Goal: Task Accomplishment & Management: Manage account settings

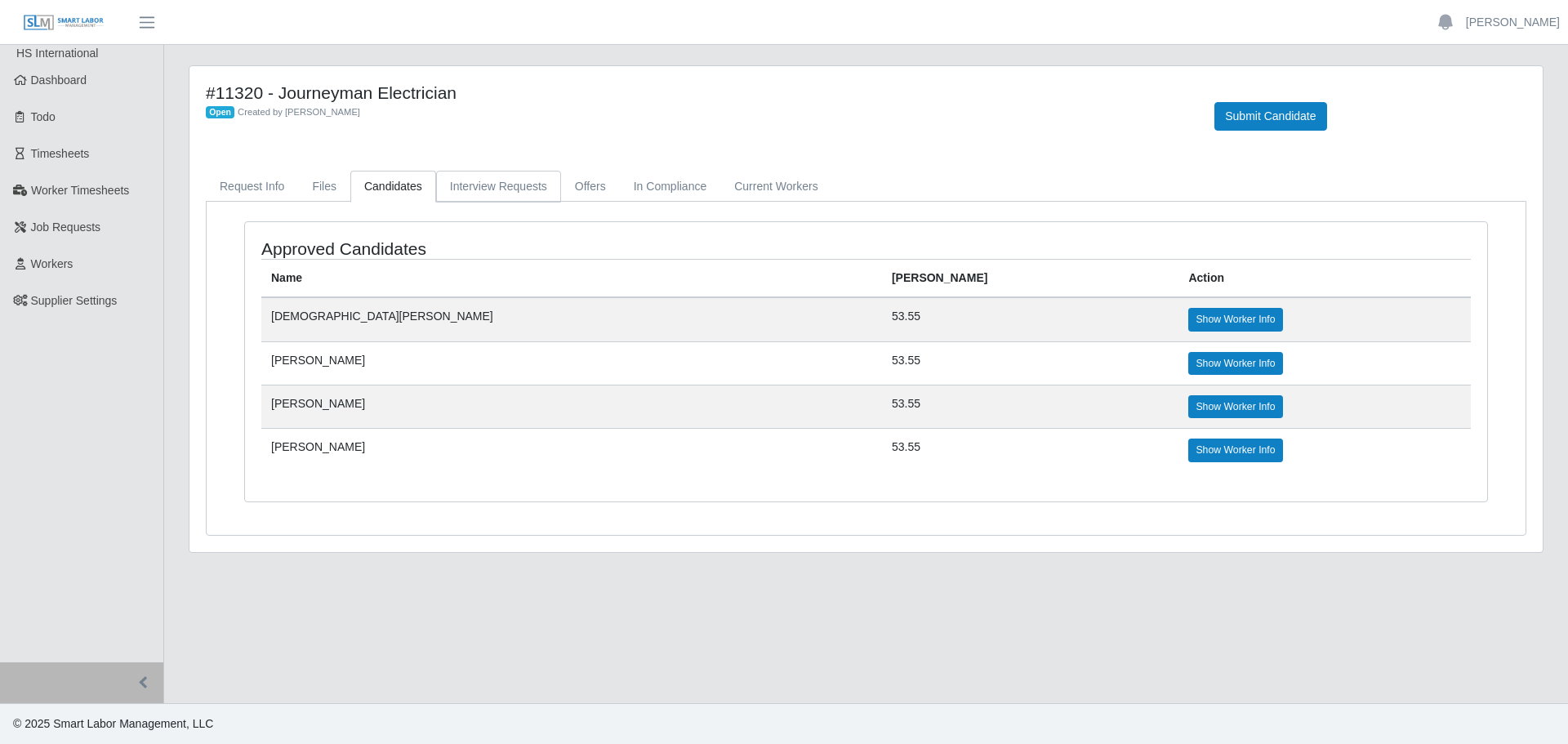
click at [494, 181] on link "Interview Requests" at bounding box center [499, 186] width 125 height 32
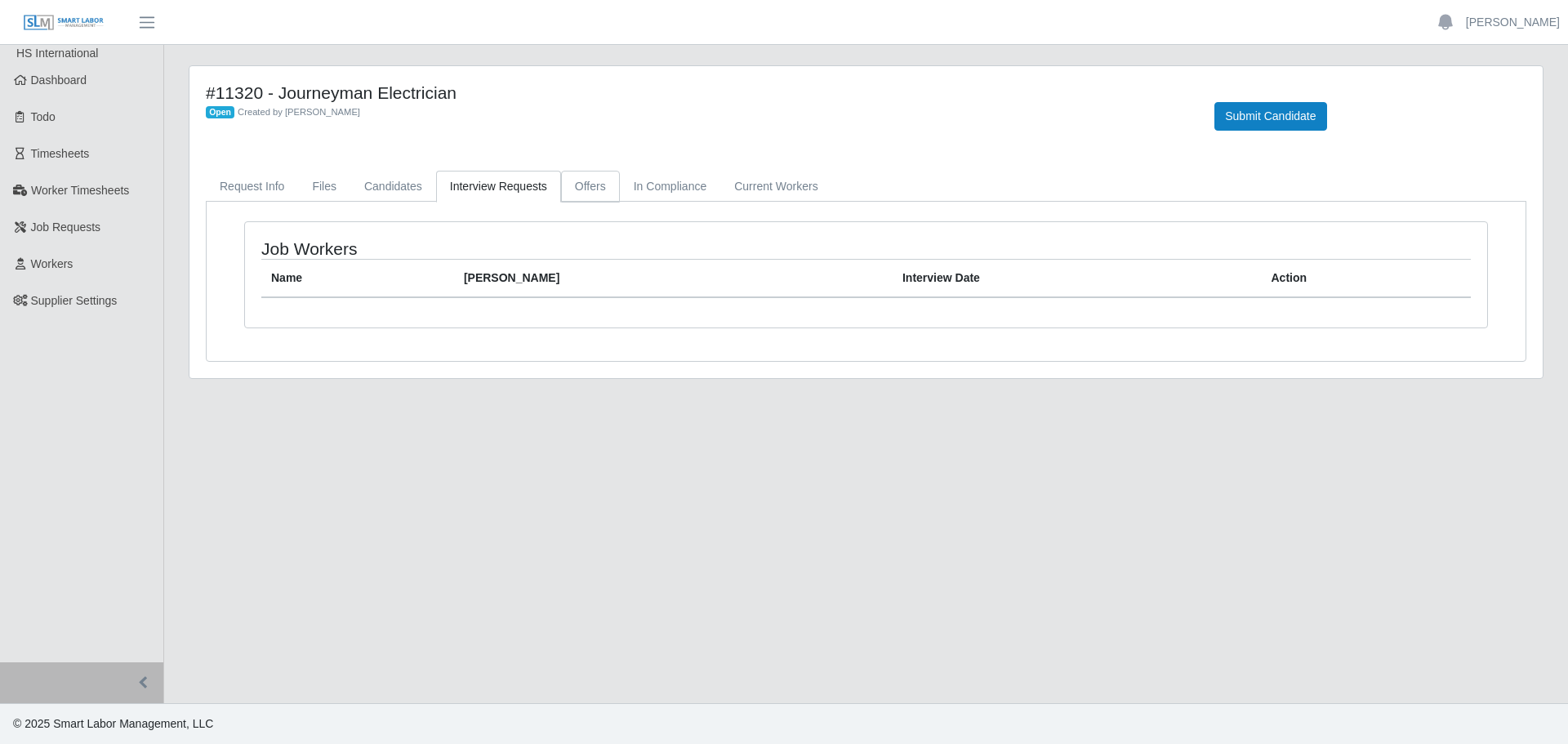
drag, startPoint x: 581, startPoint y: 174, endPoint x: 635, endPoint y: 180, distance: 54.3
click at [582, 174] on link "Offers" at bounding box center [590, 186] width 58 height 32
click at [672, 183] on link "In Compliance" at bounding box center [671, 186] width 101 height 32
click at [777, 185] on link "Current Workers" at bounding box center [776, 186] width 111 height 32
click at [366, 186] on link "Candidates" at bounding box center [393, 186] width 86 height 32
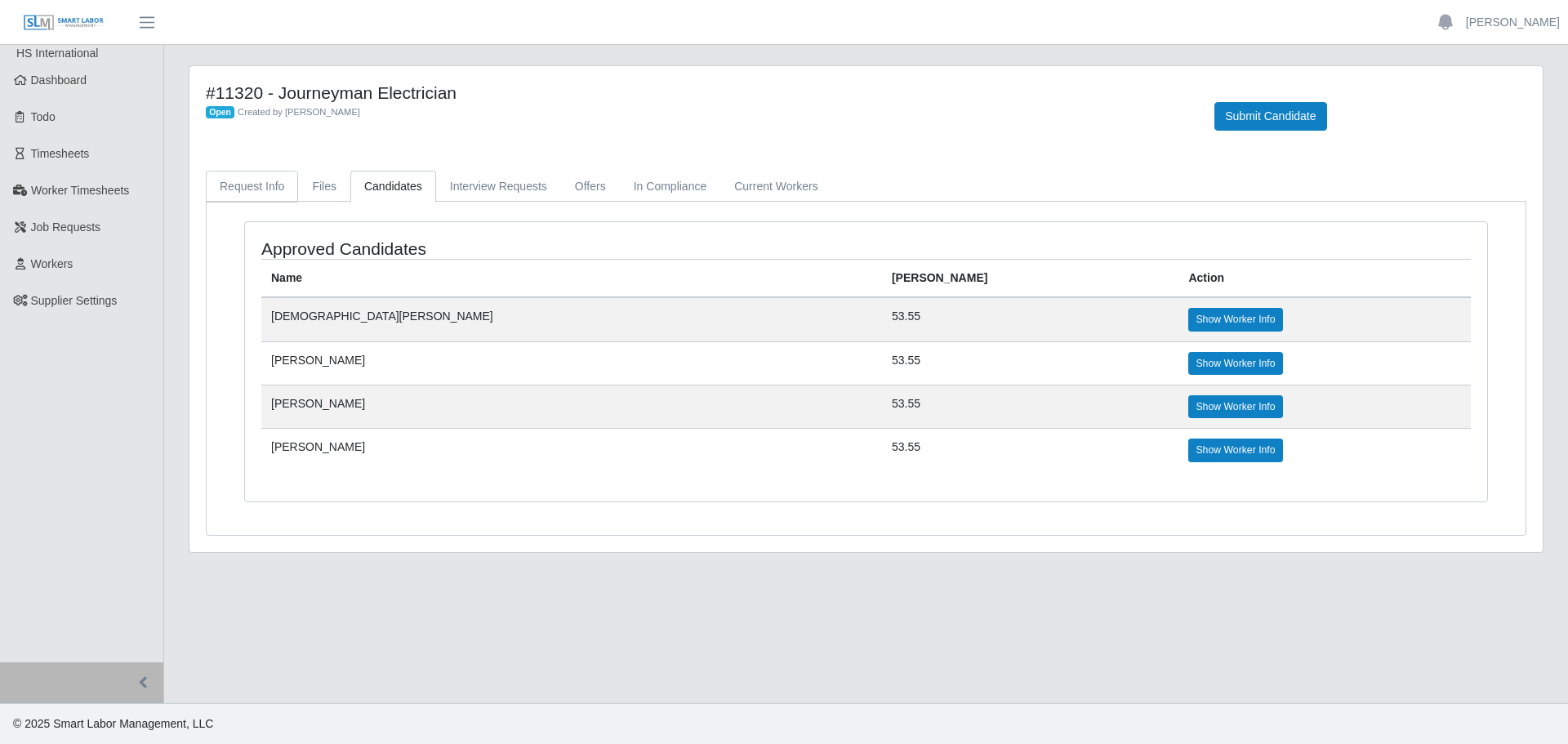
click at [283, 190] on link "Request Info" at bounding box center [251, 186] width 93 height 32
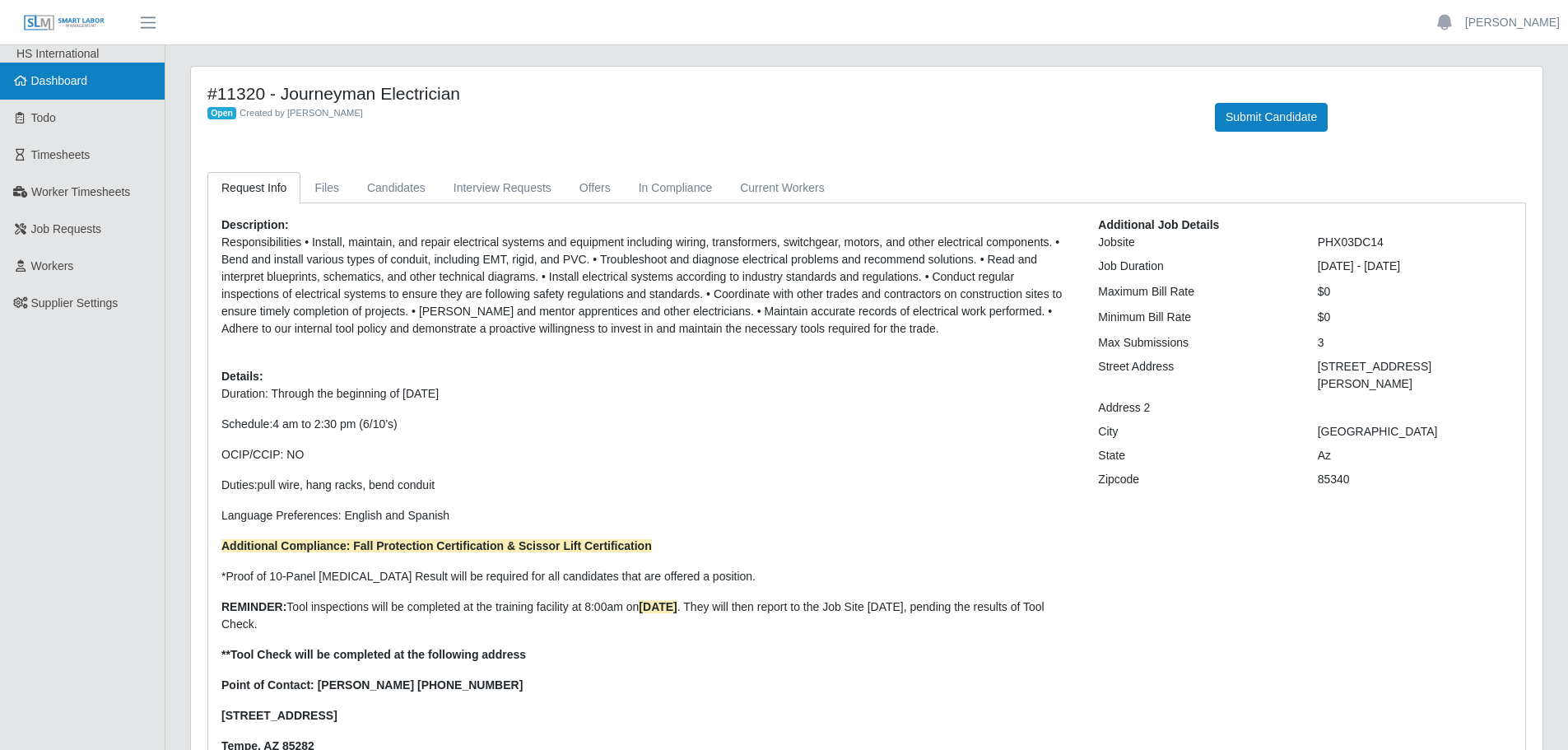
click at [34, 86] on span "Dashboard" at bounding box center [60, 80] width 57 height 13
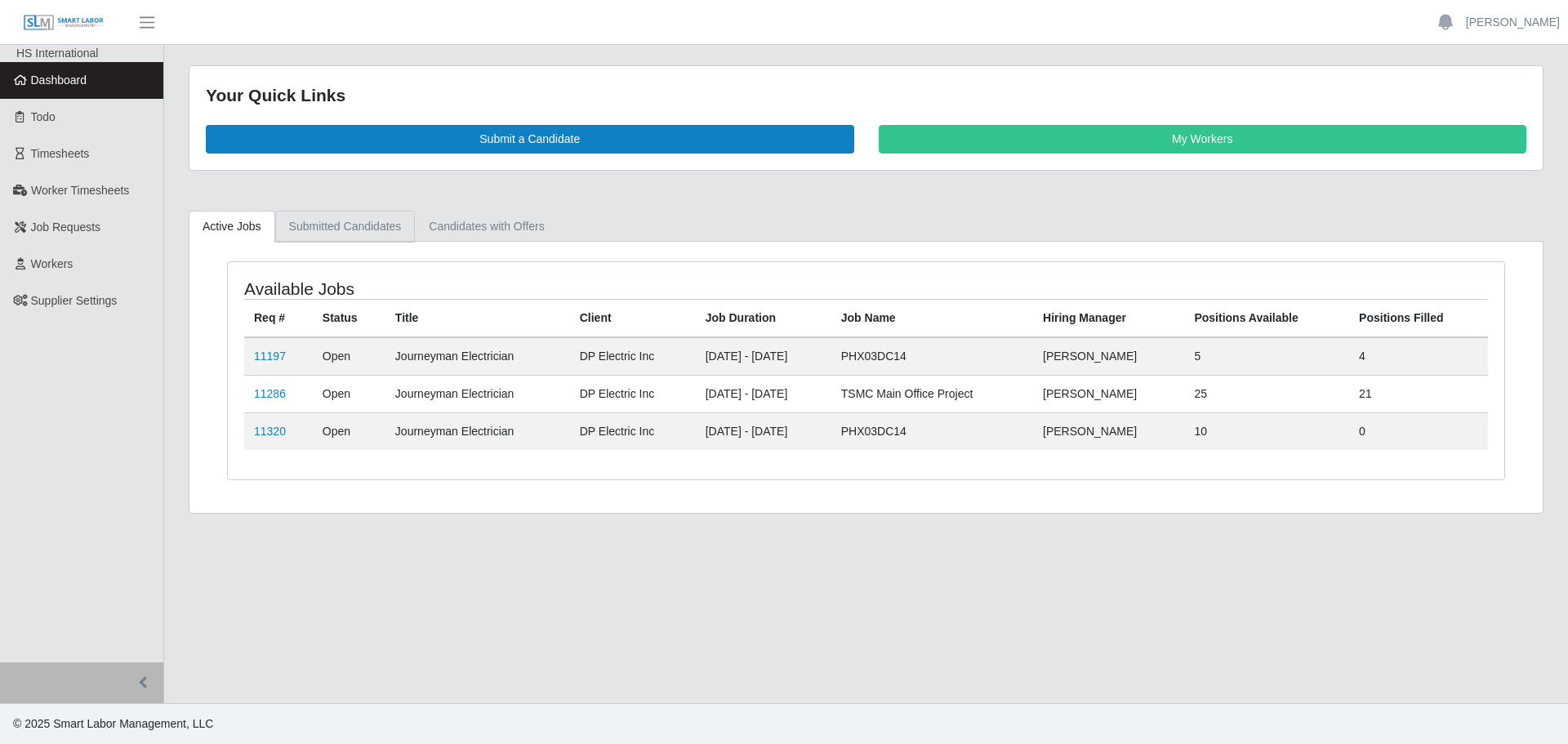
click at [348, 235] on link "Submitted Candidates" at bounding box center [346, 226] width 140 height 32
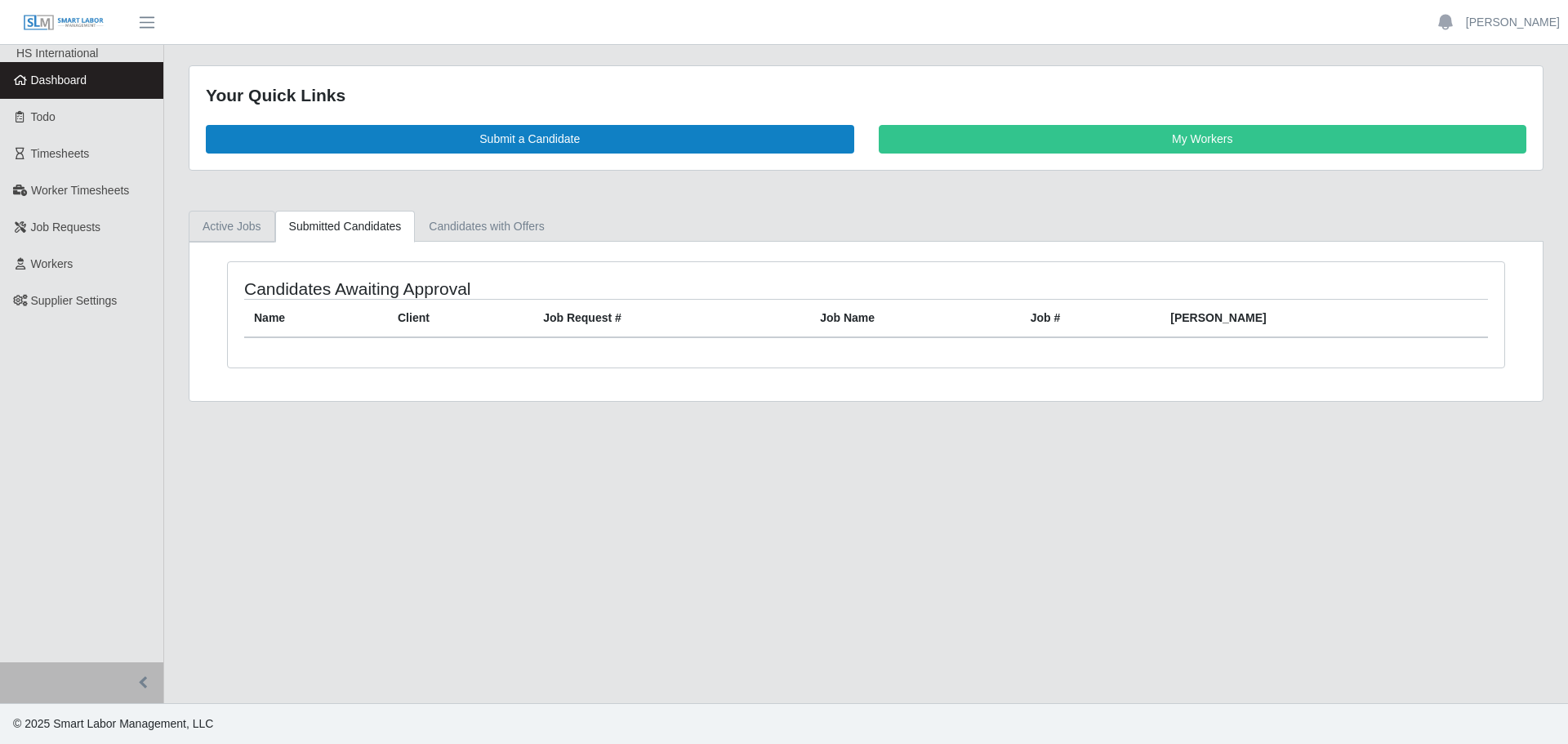
click at [243, 230] on link "Active Jobs" at bounding box center [232, 226] width 87 height 32
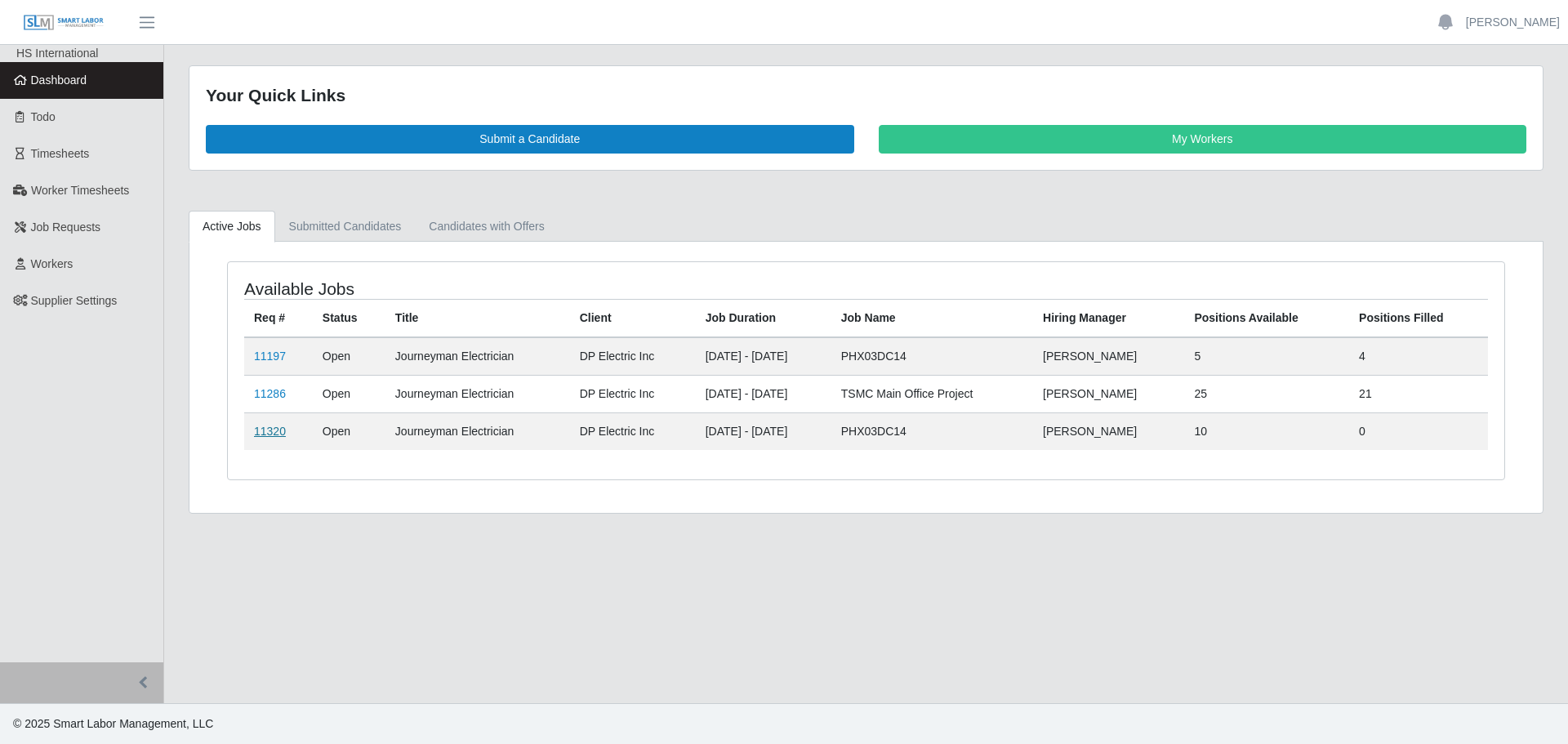
click at [276, 438] on link "11320" at bounding box center [270, 430] width 32 height 13
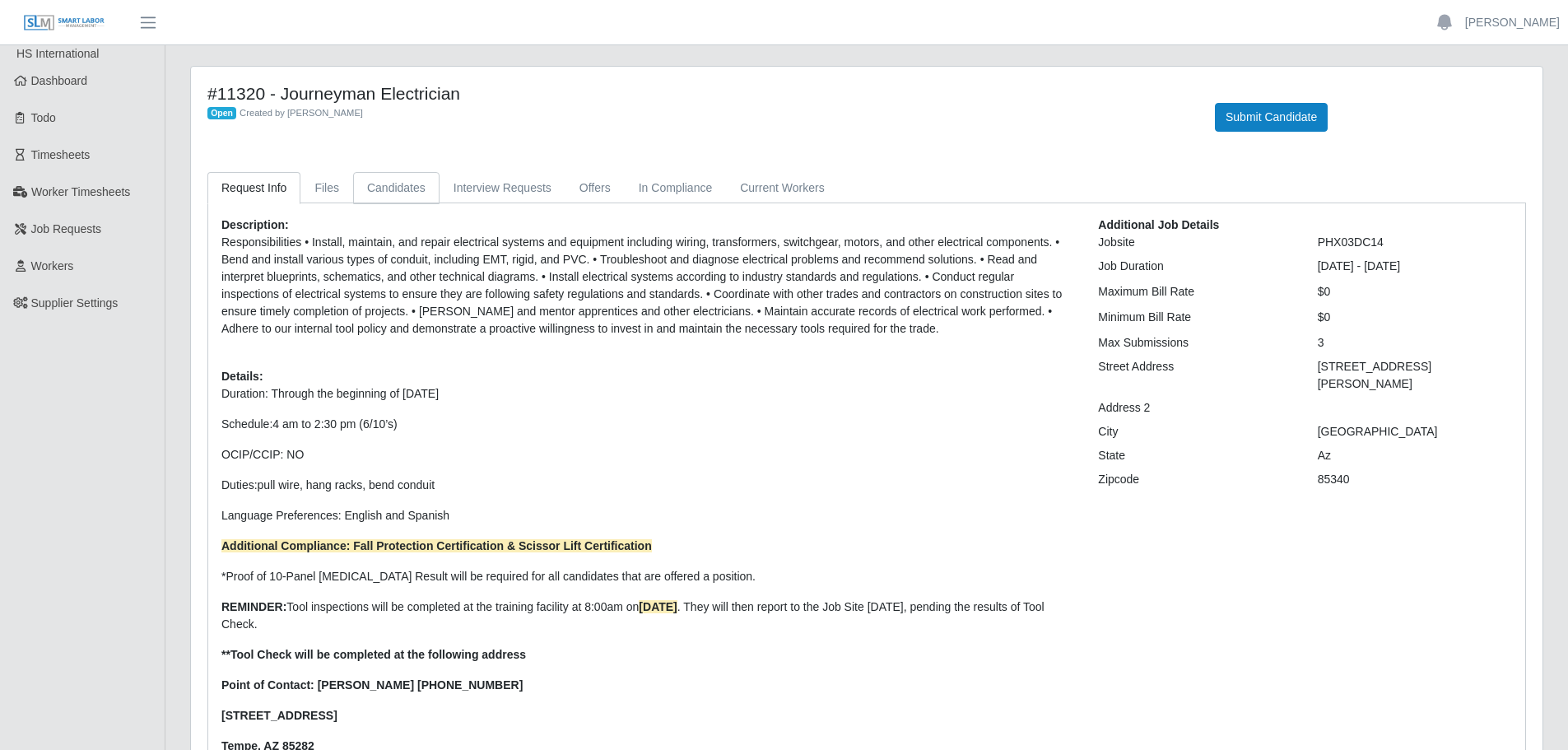
click at [382, 185] on link "Candidates" at bounding box center [396, 188] width 86 height 32
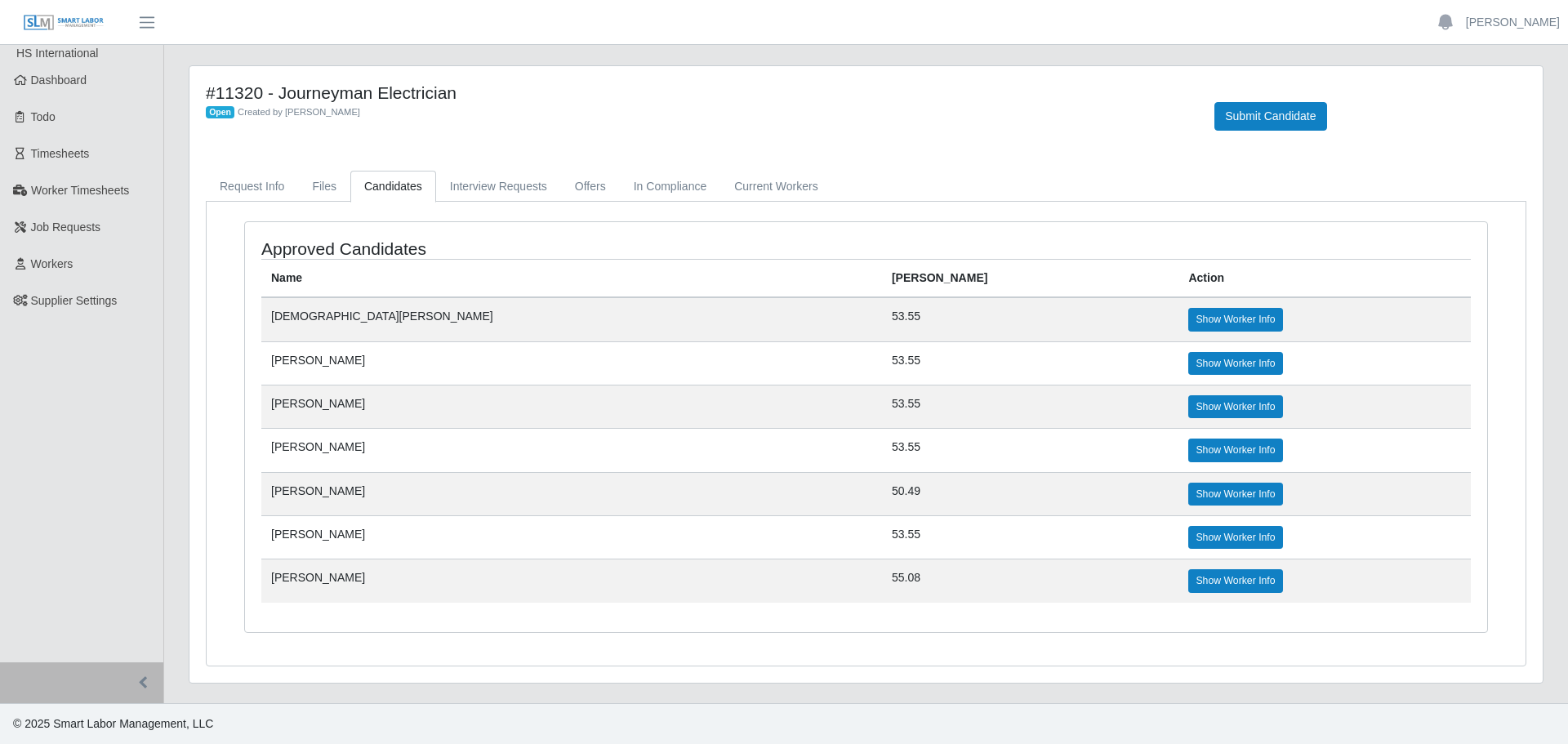
click at [1178, 593] on td "Show Worker Info" at bounding box center [1325, 580] width 292 height 43
click at [1188, 579] on link "Show Worker Info" at bounding box center [1235, 580] width 93 height 22
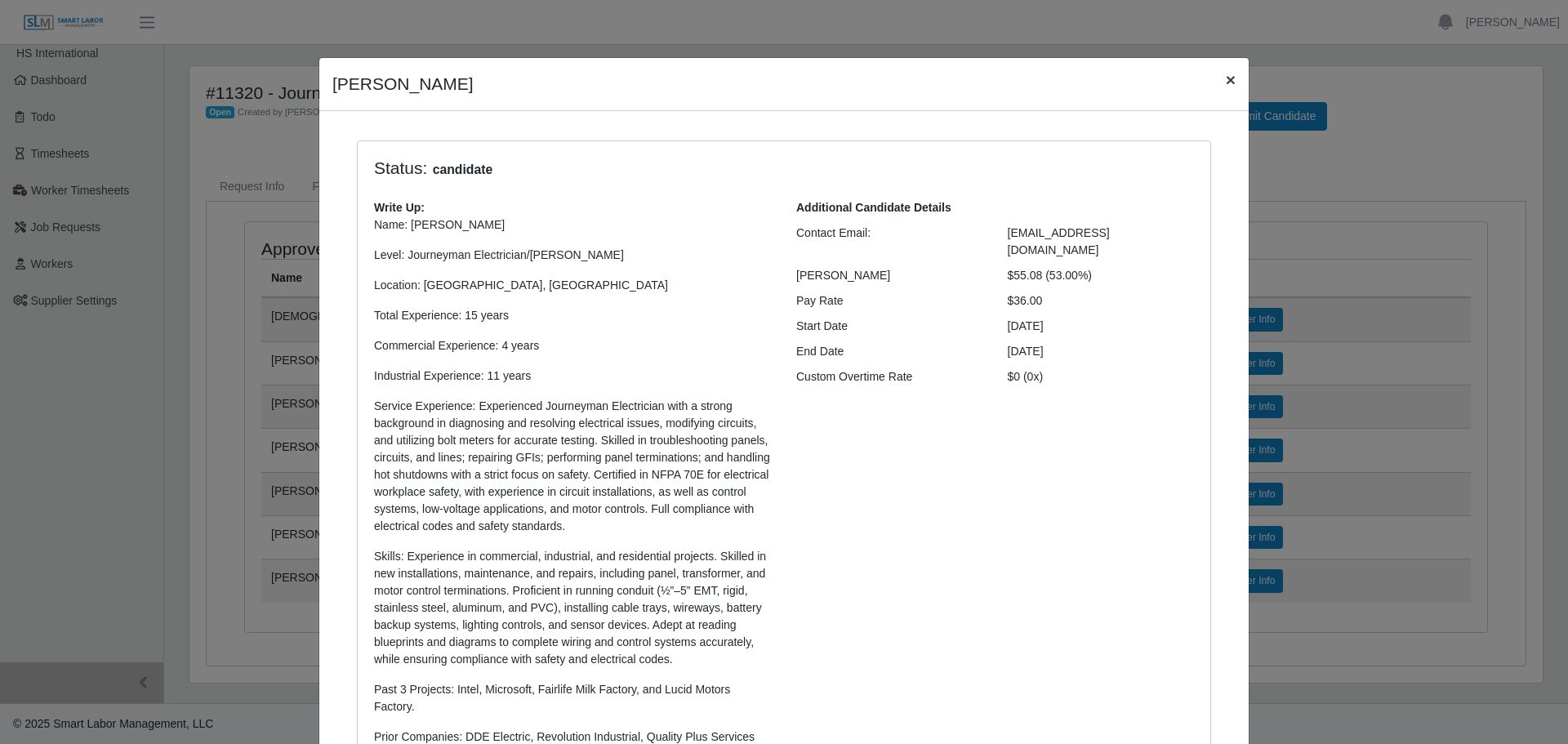
click at [1226, 78] on span "×" at bounding box center [1231, 79] width 10 height 19
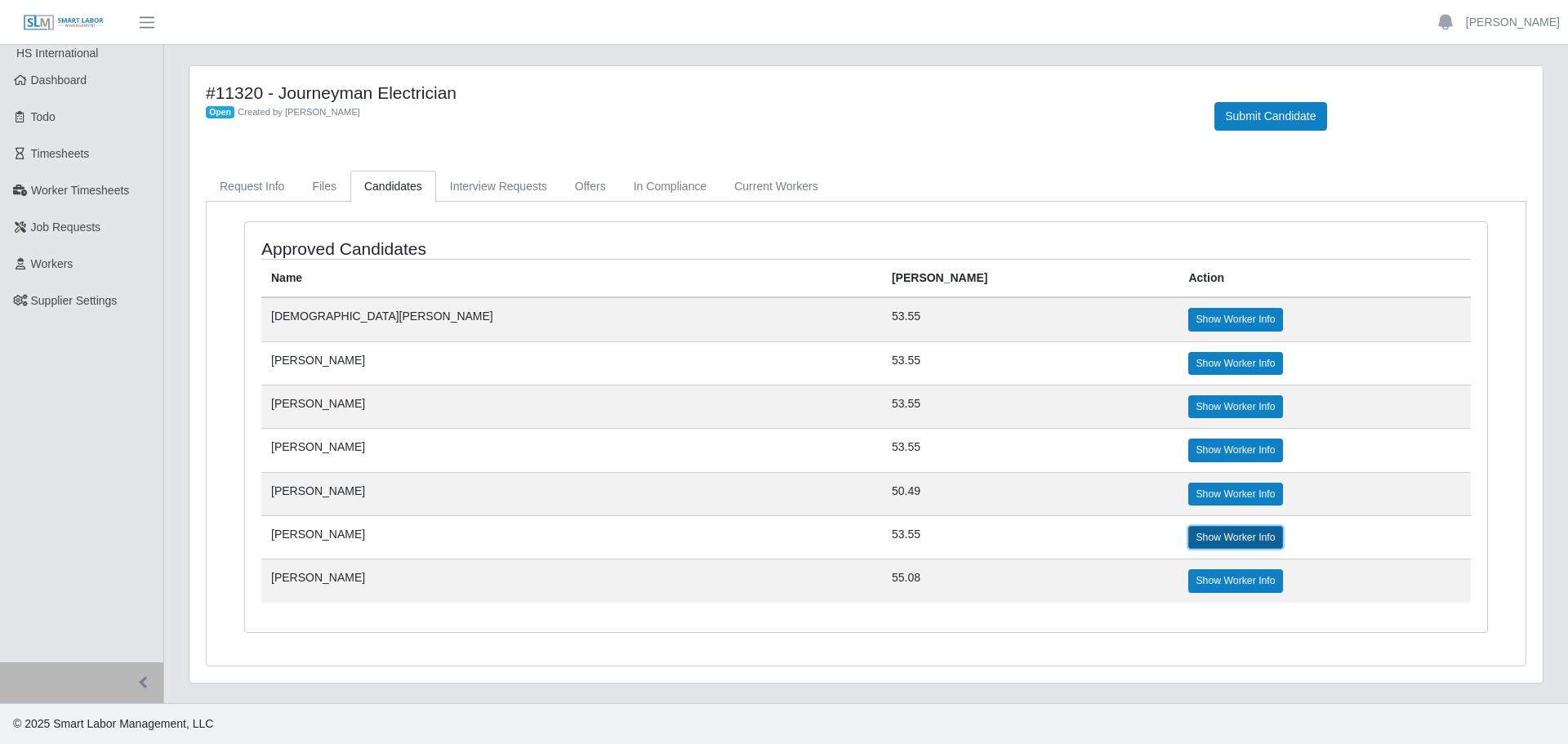
click at [1188, 527] on link "Show Worker Info" at bounding box center [1235, 537] width 93 height 22
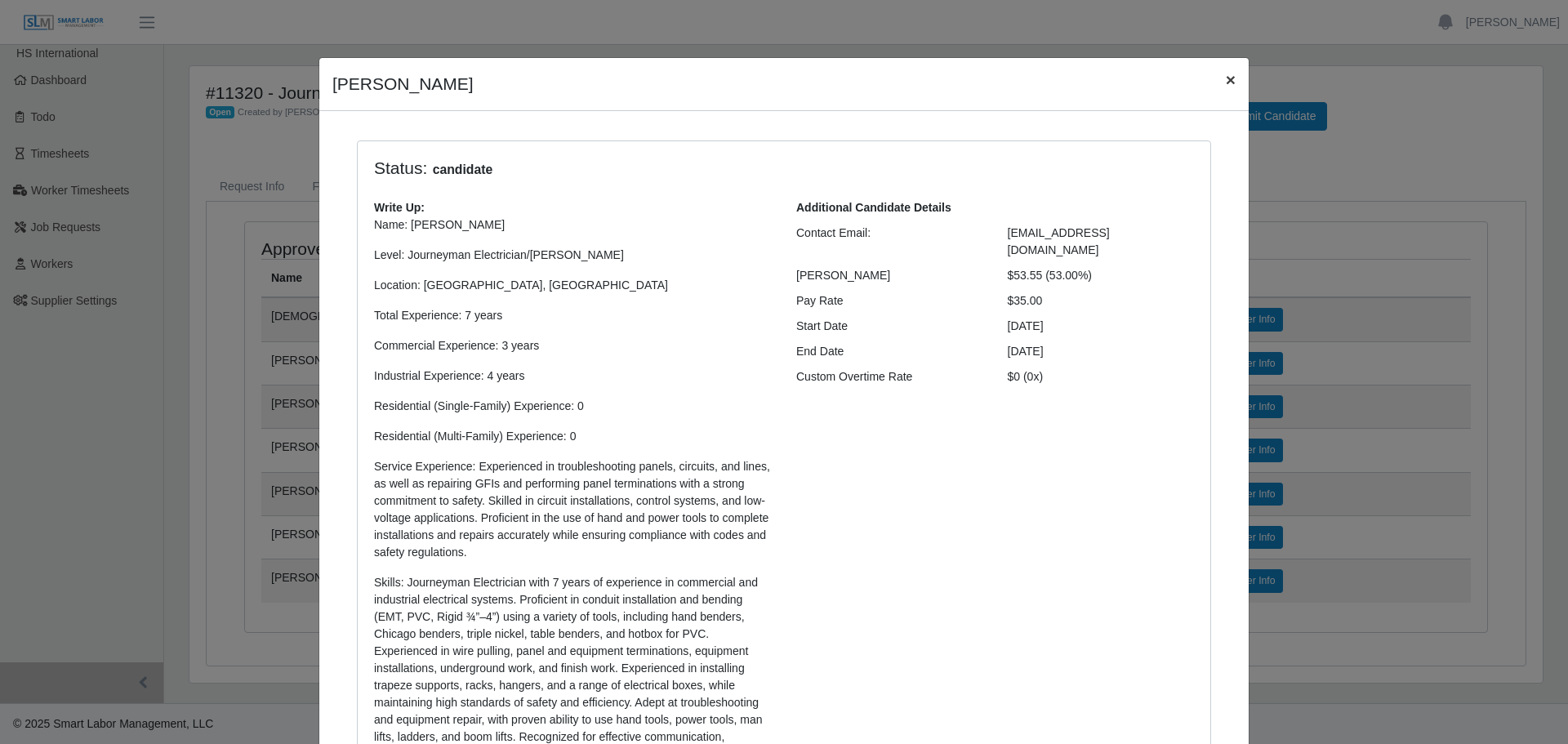
click at [1215, 80] on button "×" at bounding box center [1230, 80] width 36 height 43
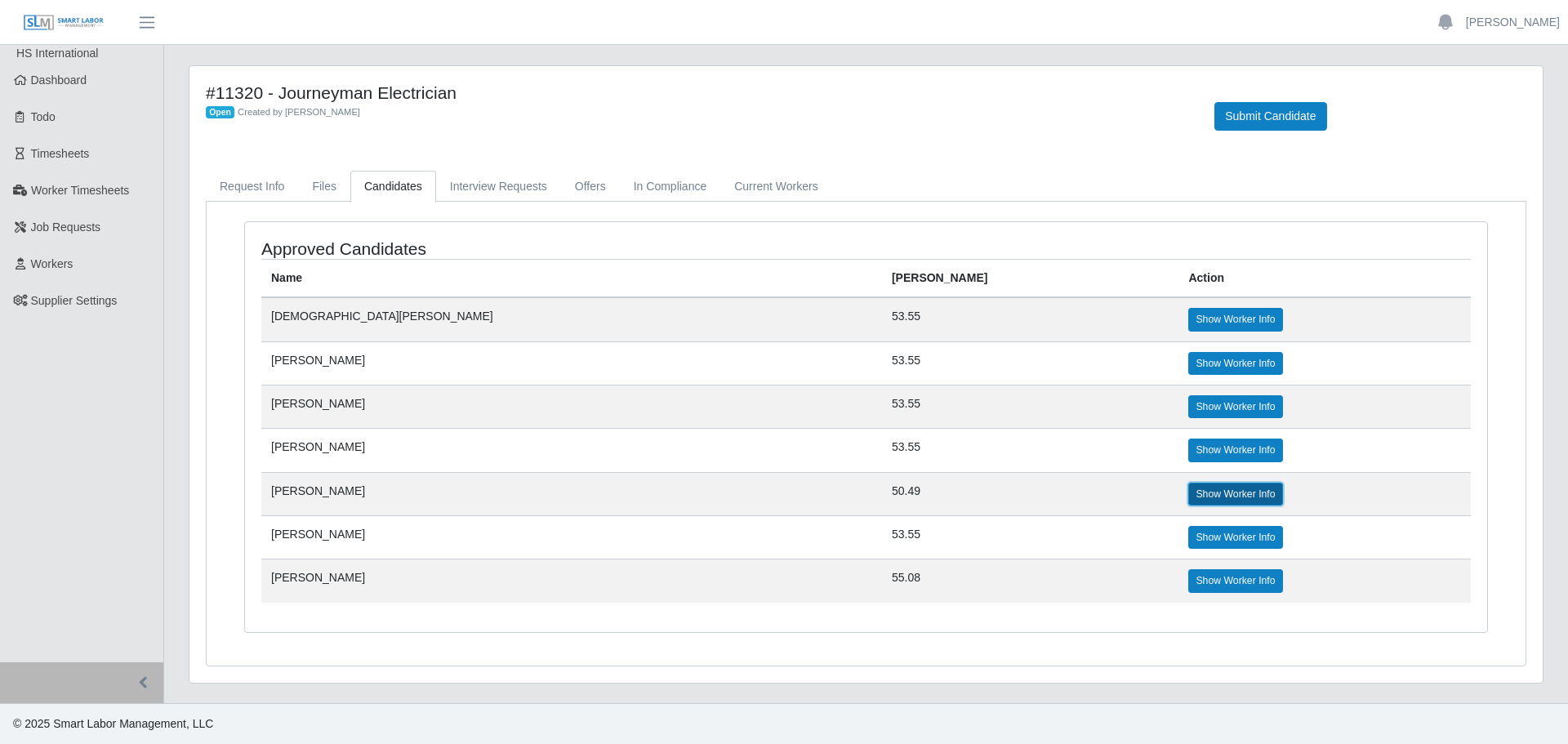
click at [1188, 497] on link "Show Worker Info" at bounding box center [1235, 494] width 93 height 22
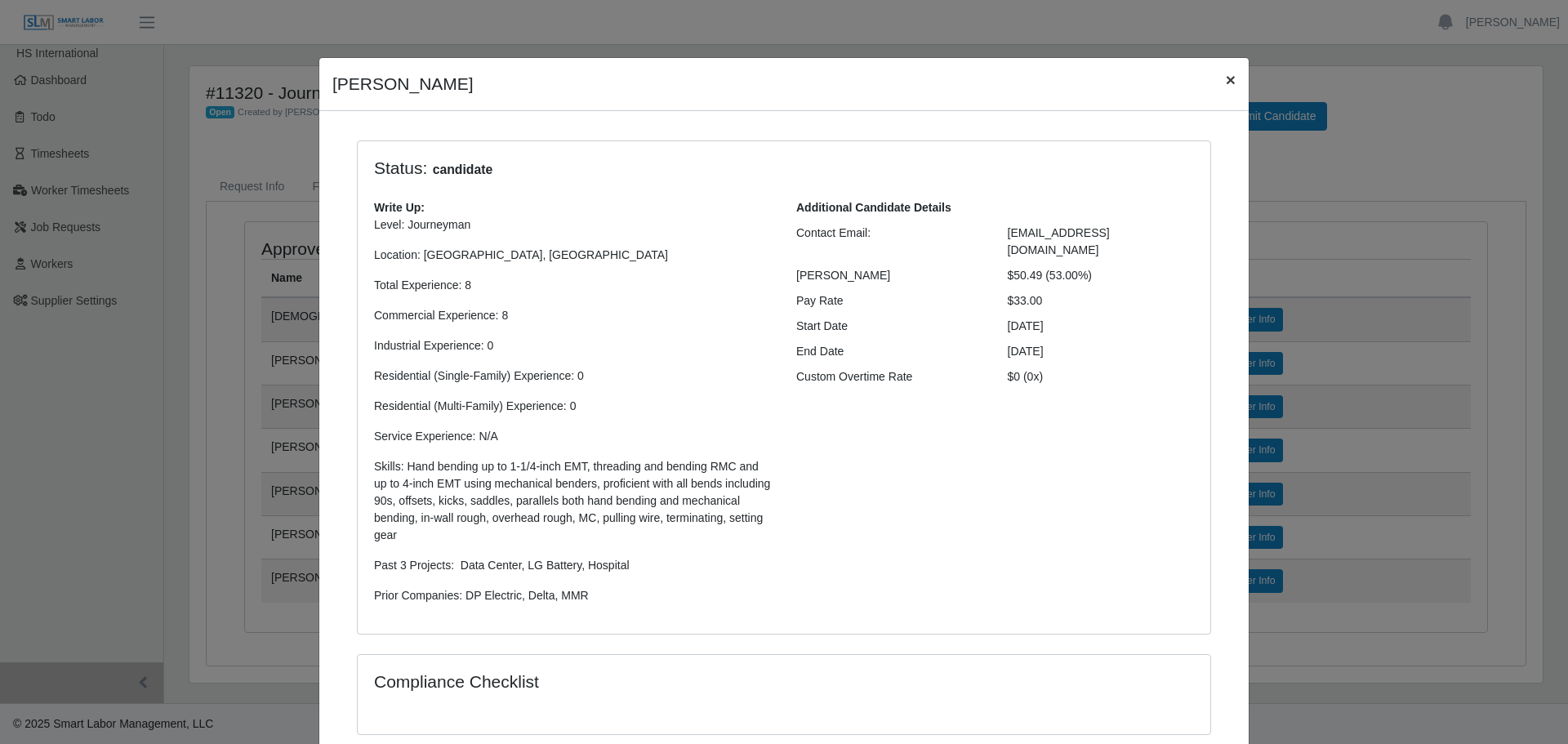
click at [1226, 80] on span "×" at bounding box center [1231, 79] width 10 height 19
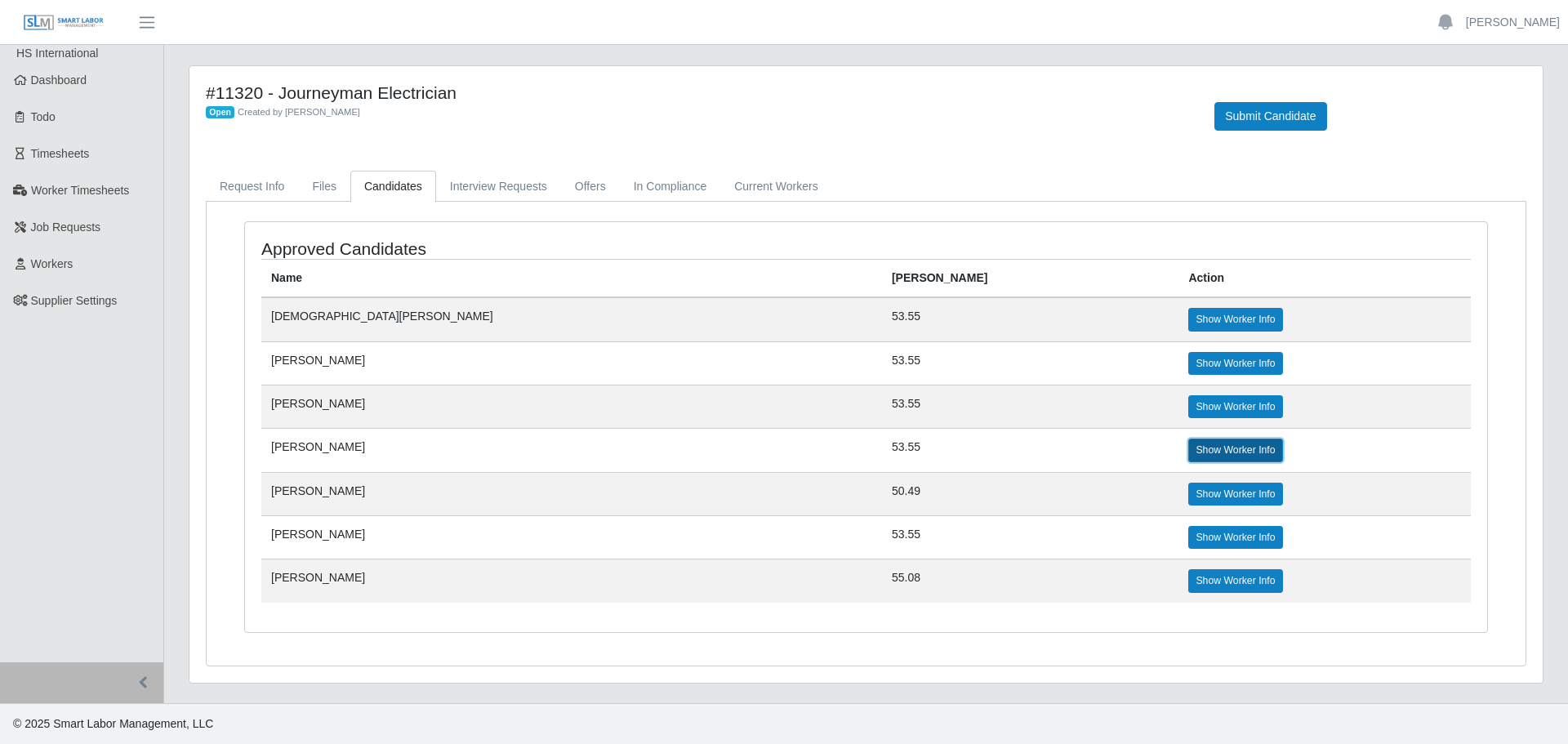
click at [1188, 455] on link "Show Worker Info" at bounding box center [1235, 449] width 93 height 22
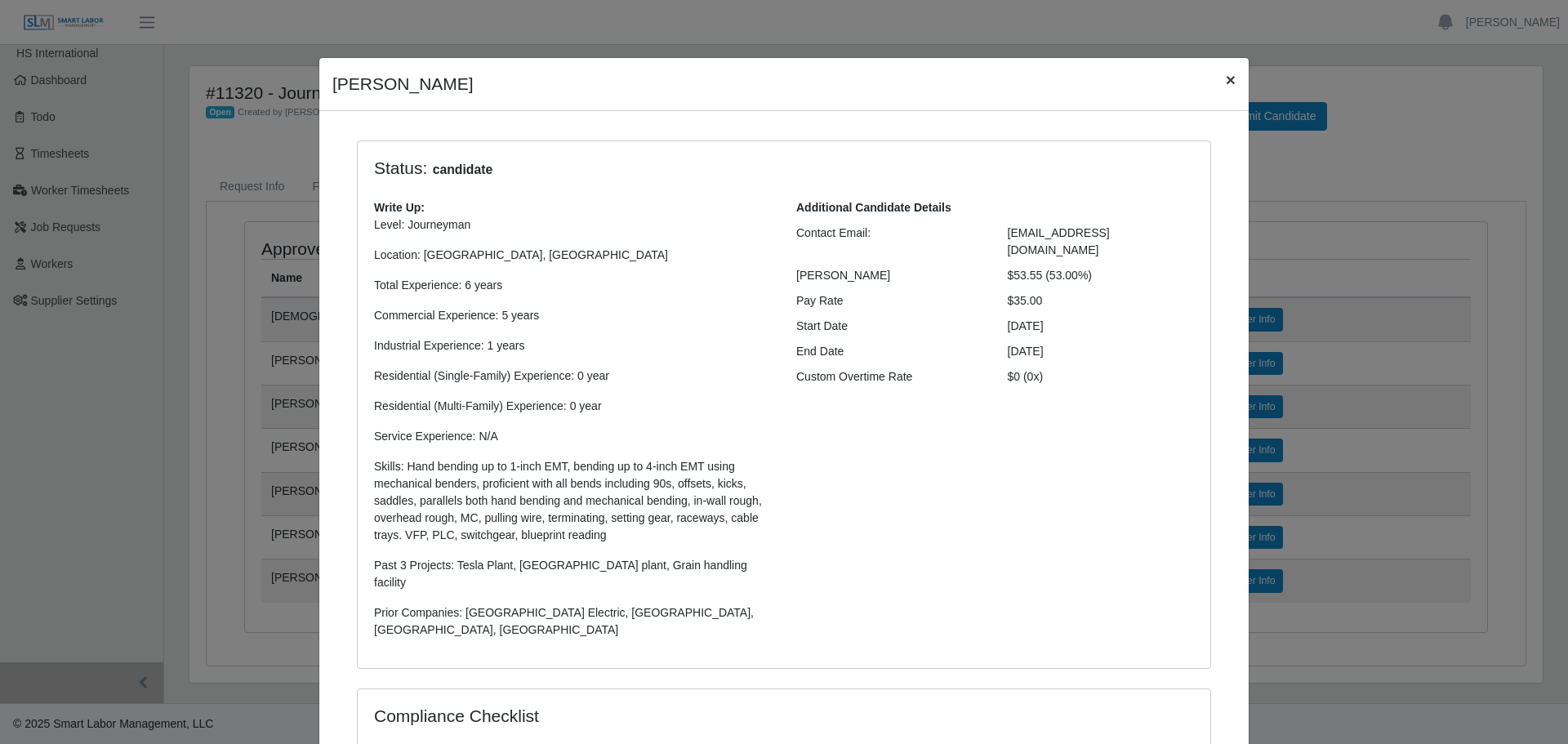
click at [1213, 79] on button "×" at bounding box center [1230, 80] width 36 height 43
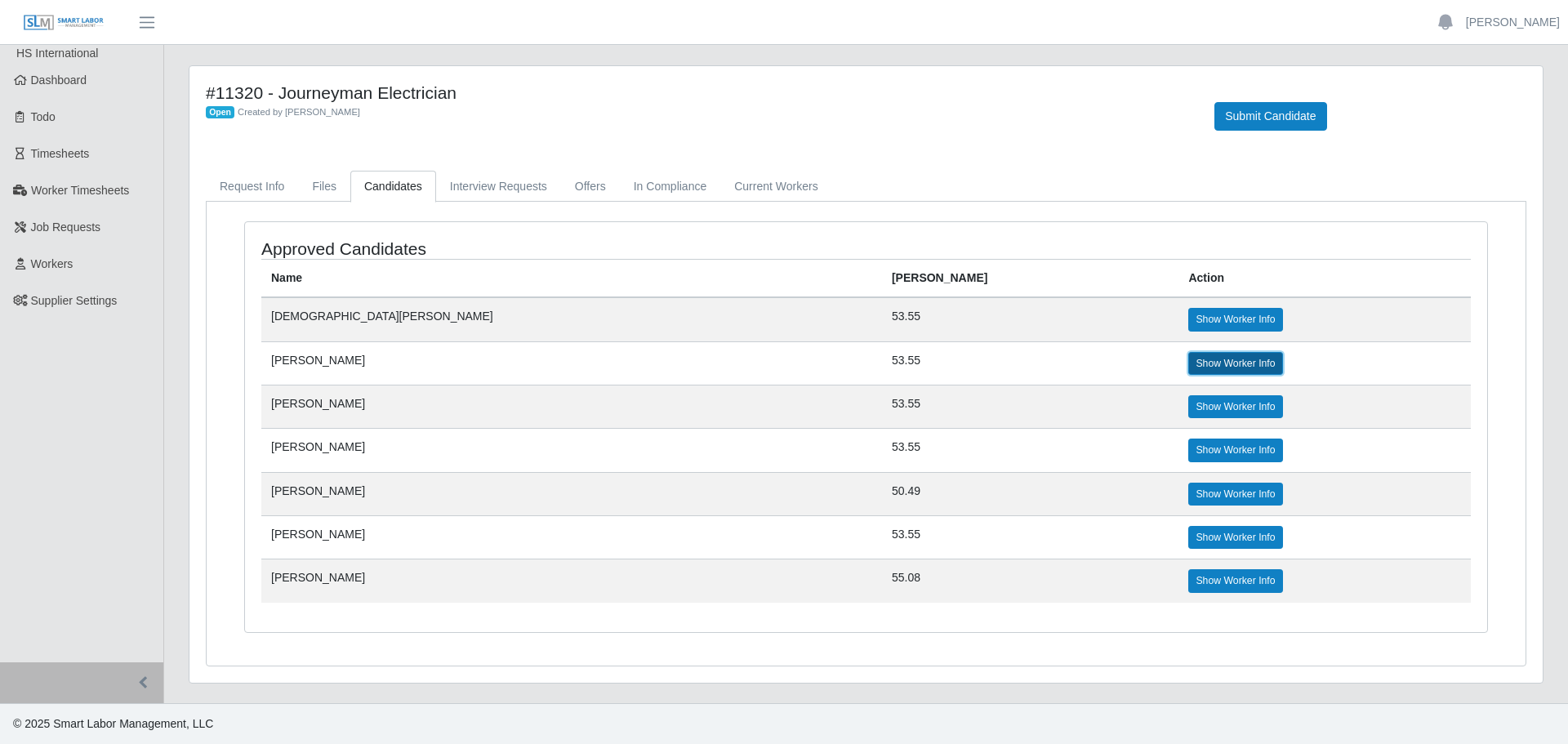
click at [1188, 372] on link "Show Worker Info" at bounding box center [1235, 362] width 93 height 22
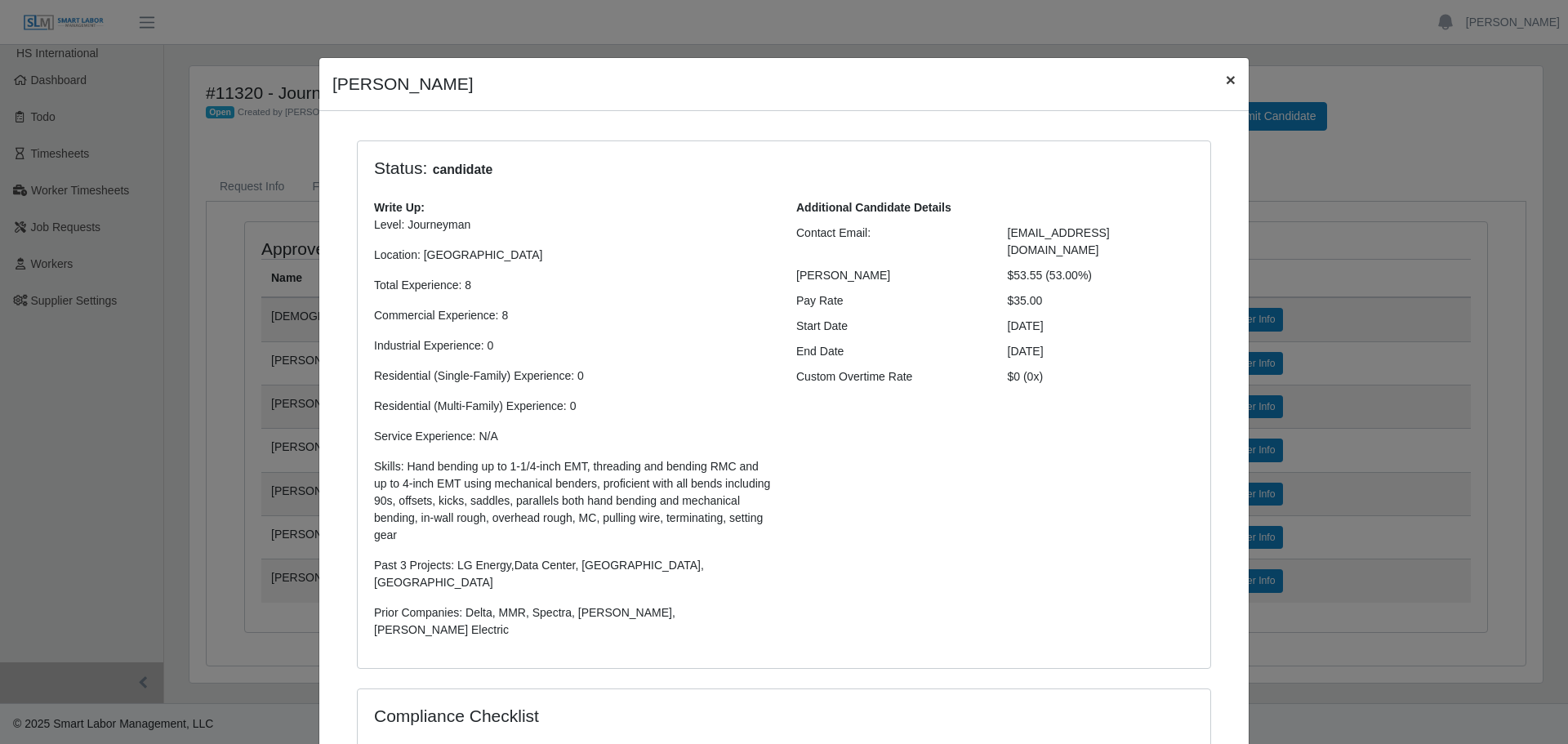
click at [1213, 76] on button "×" at bounding box center [1230, 80] width 36 height 43
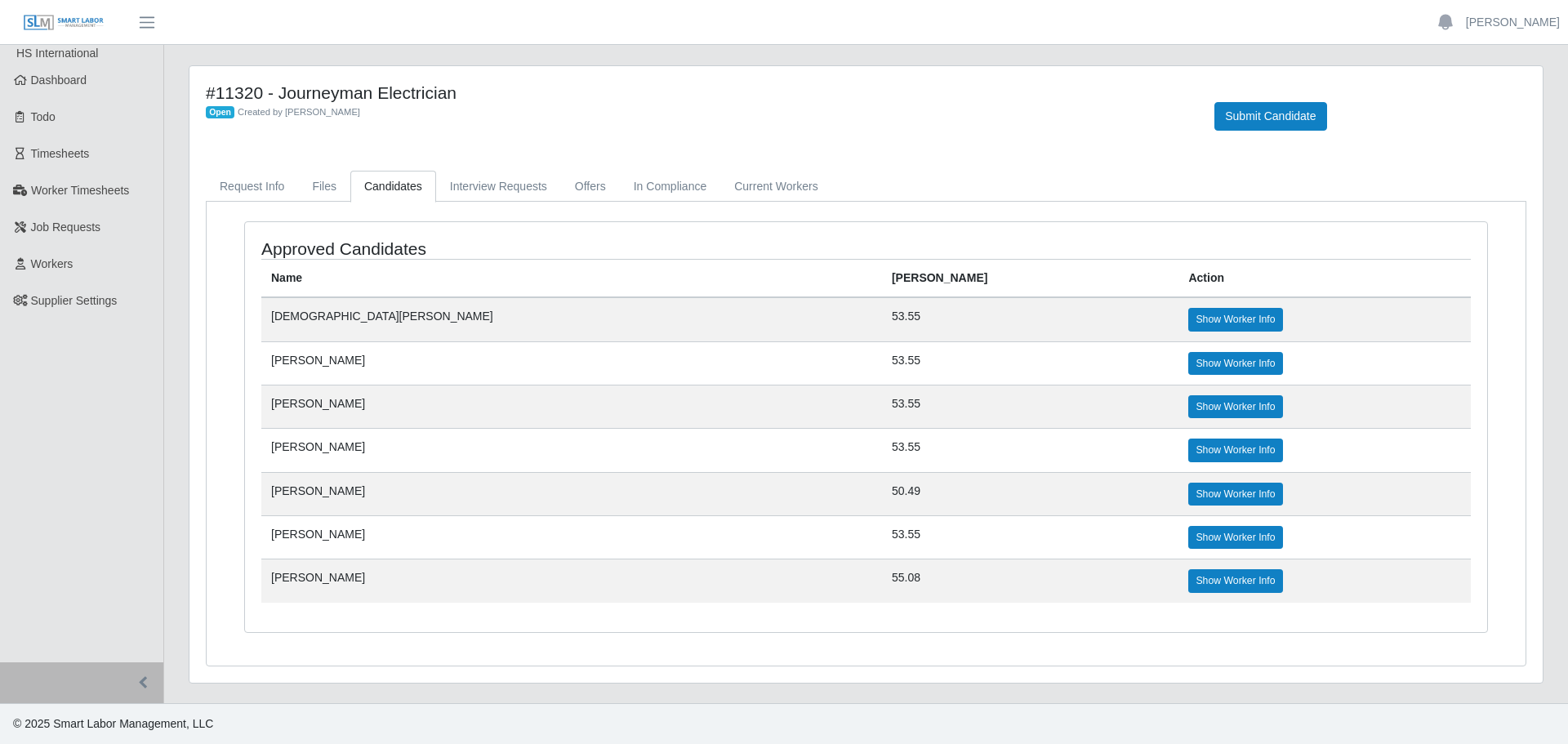
click at [1178, 306] on td "Show Worker Info" at bounding box center [1325, 318] width 292 height 44
click at [1188, 313] on link "Show Worker Info" at bounding box center [1235, 318] width 93 height 22
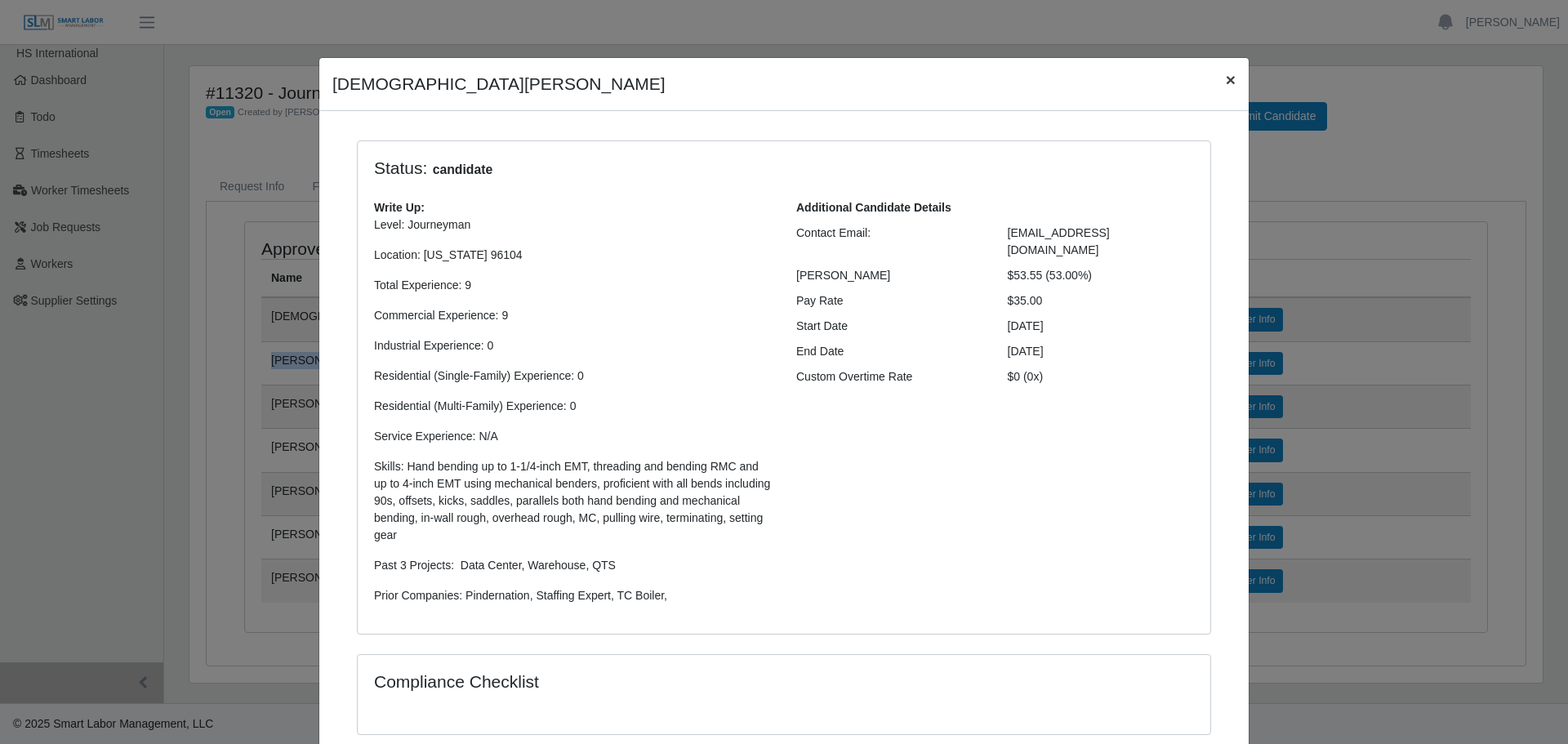
click at [1213, 78] on button "×" at bounding box center [1230, 80] width 36 height 43
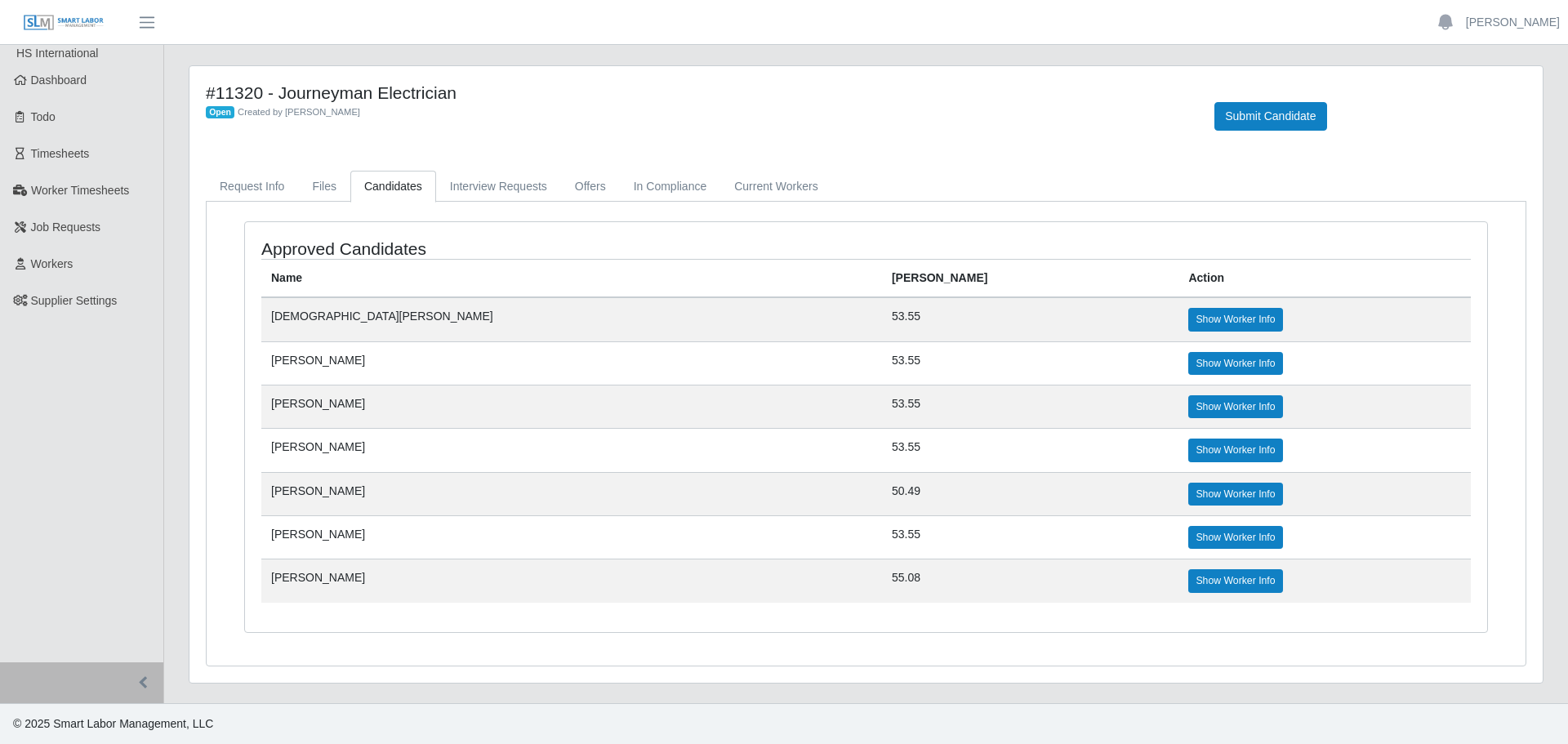
click at [440, 321] on td "Jesus Valdez" at bounding box center [571, 318] width 620 height 44
click at [1138, 147] on div "#11320 - Journeyman Electrician Open Created by Jerrin Jaramillo Submit Candida…" at bounding box center [866, 117] width 1345 height 68
click at [46, 195] on span "Worker Timesheets" at bounding box center [80, 190] width 98 height 13
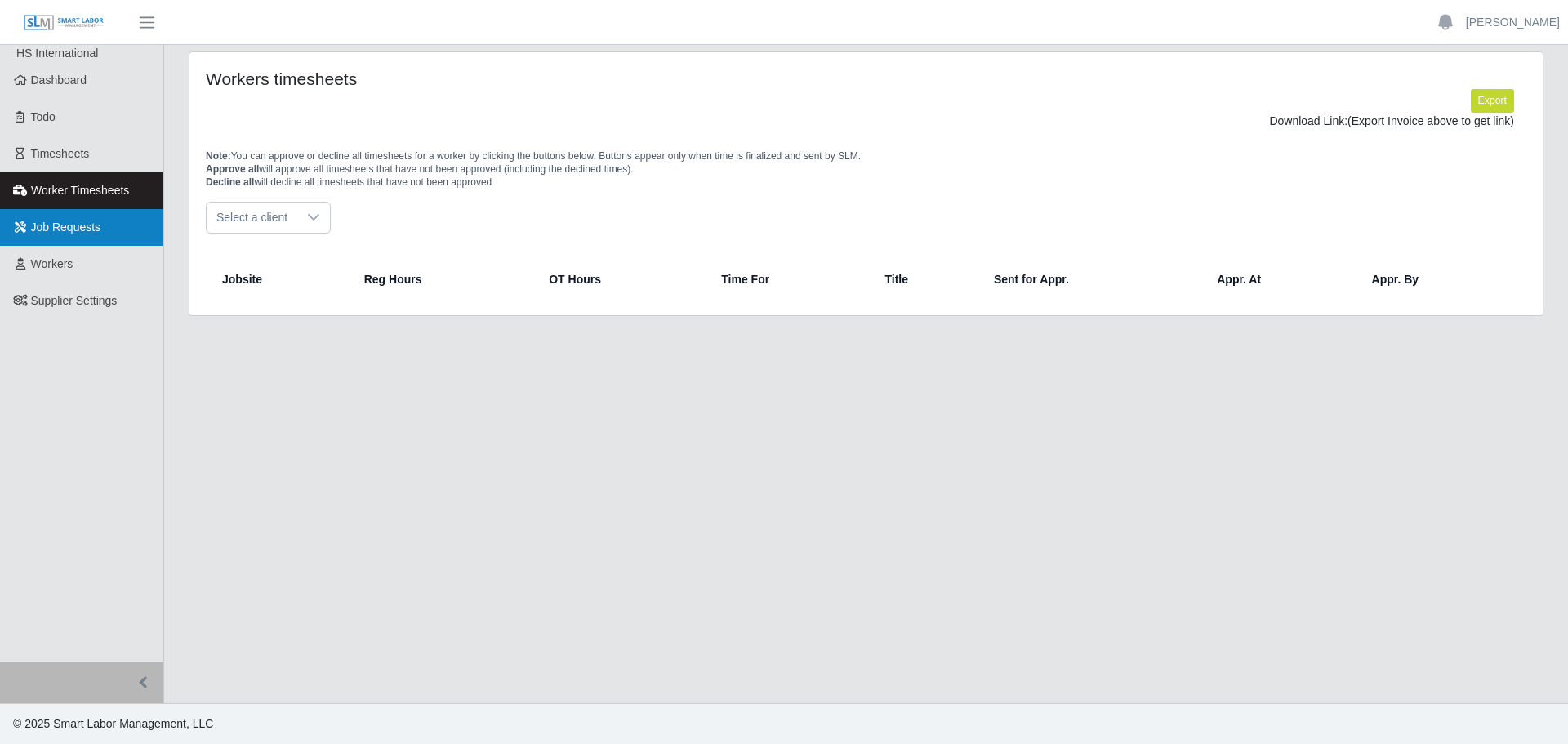
click at [48, 230] on span "Job Requests" at bounding box center [66, 226] width 70 height 13
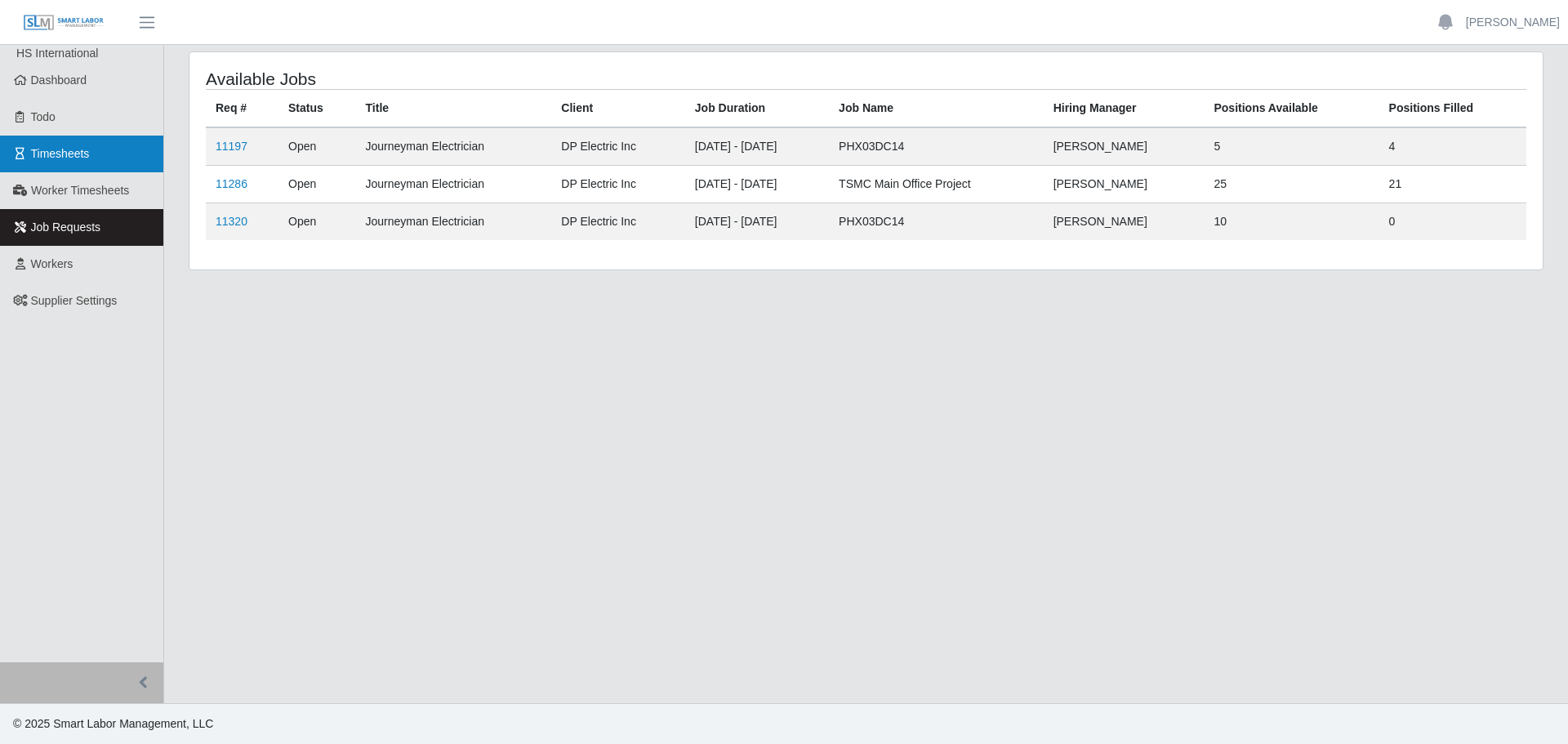
click at [73, 162] on link "Timesheets" at bounding box center [82, 154] width 164 height 37
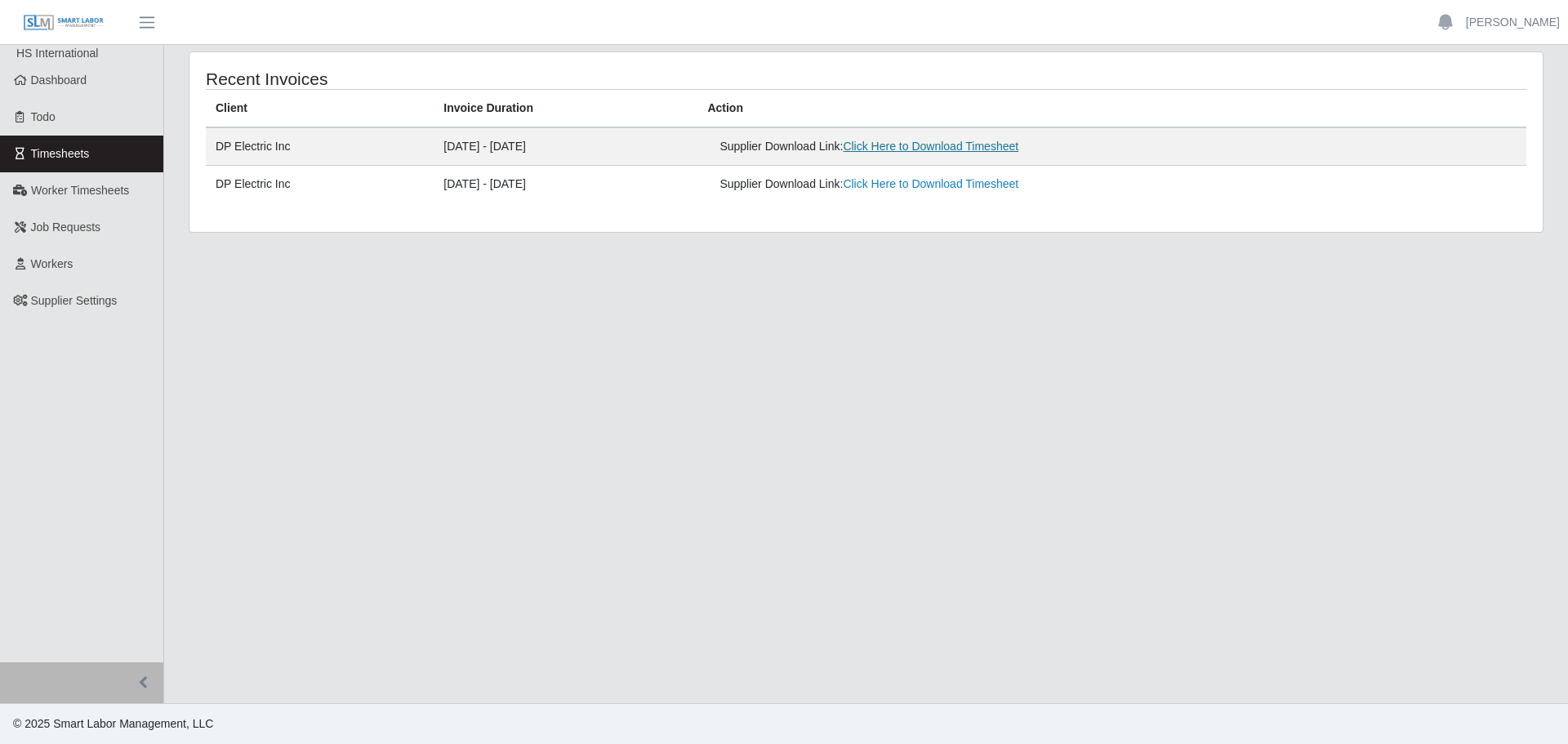
click at [979, 148] on link "Click Here to Download Timesheet" at bounding box center [931, 145] width 175 height 13
click at [36, 82] on span "Dashboard" at bounding box center [59, 79] width 56 height 13
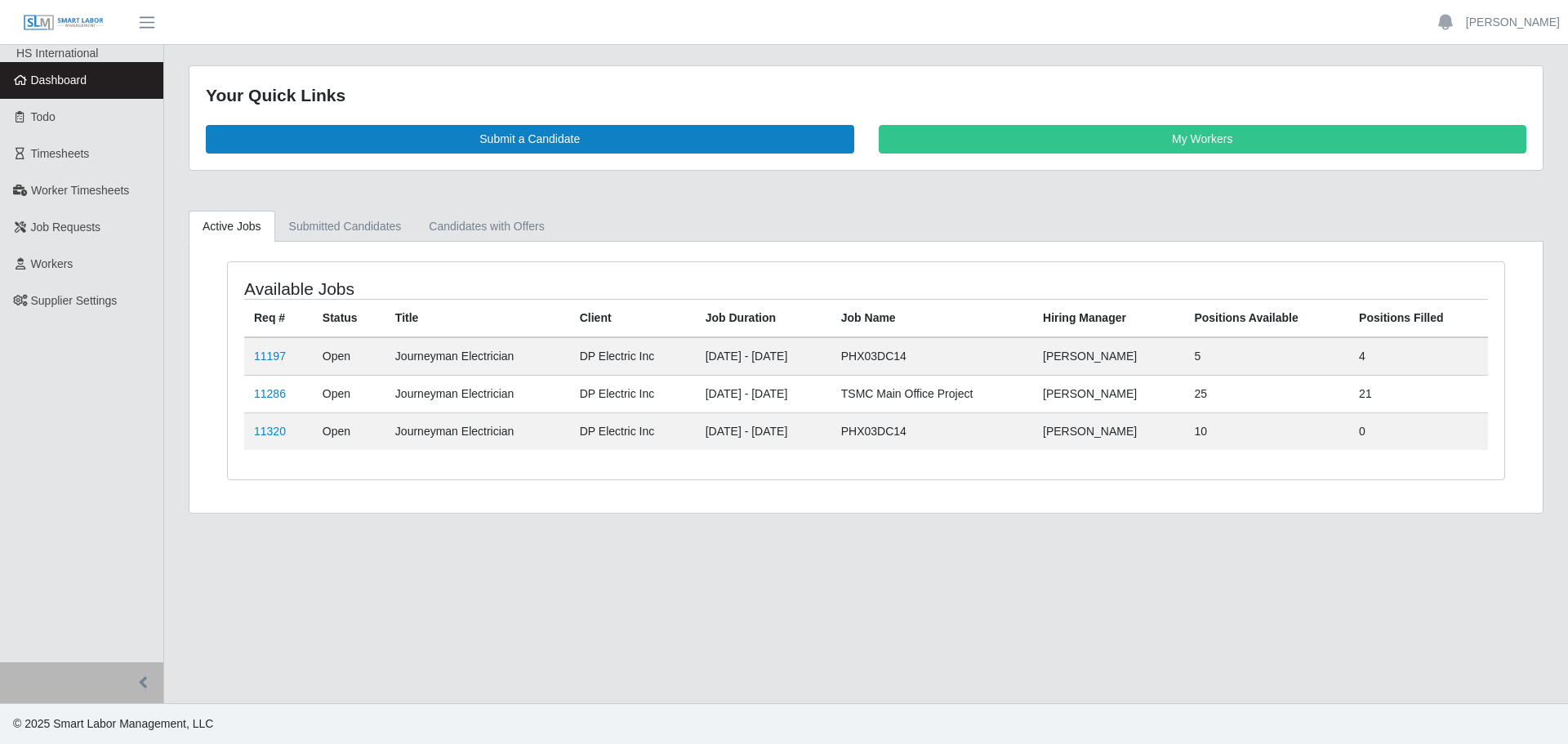
click at [326, 586] on main "Your Quick Links Submit a Candidate My Workers Active Jobs Submitted Candidates…" at bounding box center [867, 374] width 1404 height 658
